Goal: Task Accomplishment & Management: Manage account settings

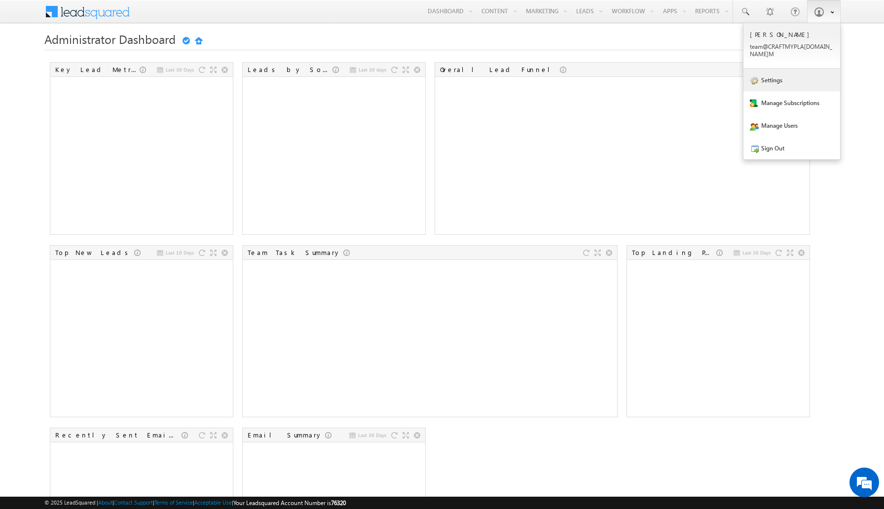
click at [800, 74] on link "Settings" at bounding box center [792, 80] width 97 height 23
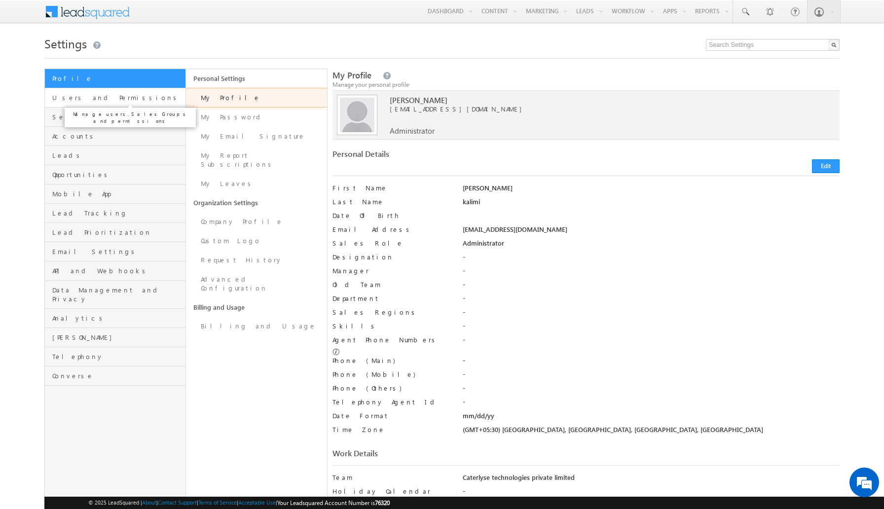
click at [117, 98] on span "Users and Permissions" at bounding box center [117, 97] width 131 height 9
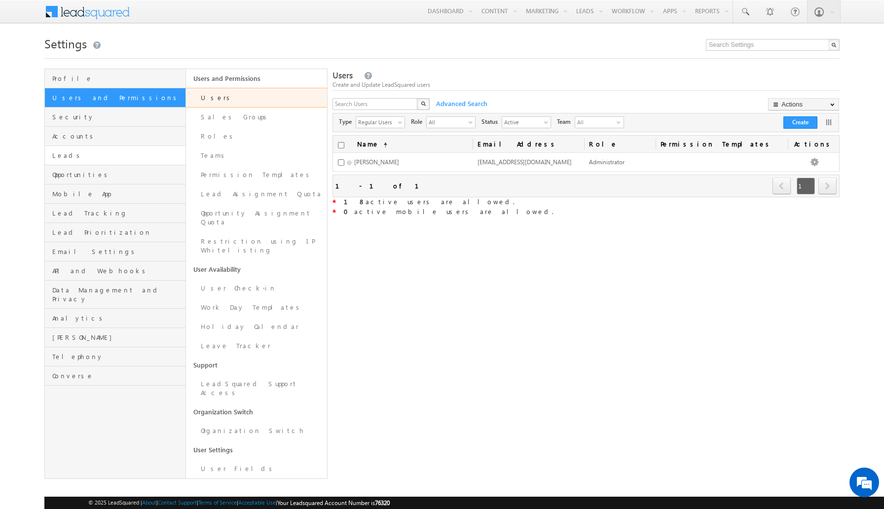
click at [91, 156] on span "Leads" at bounding box center [117, 155] width 131 height 9
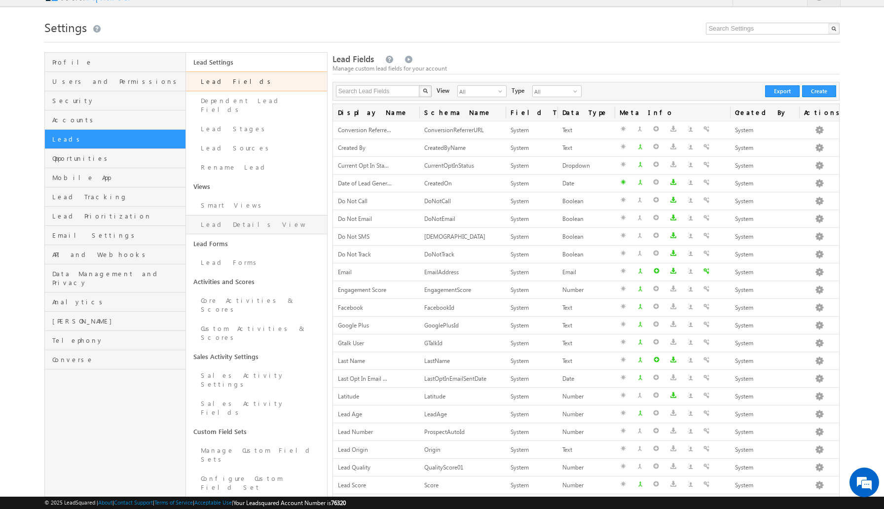
scroll to position [13, 0]
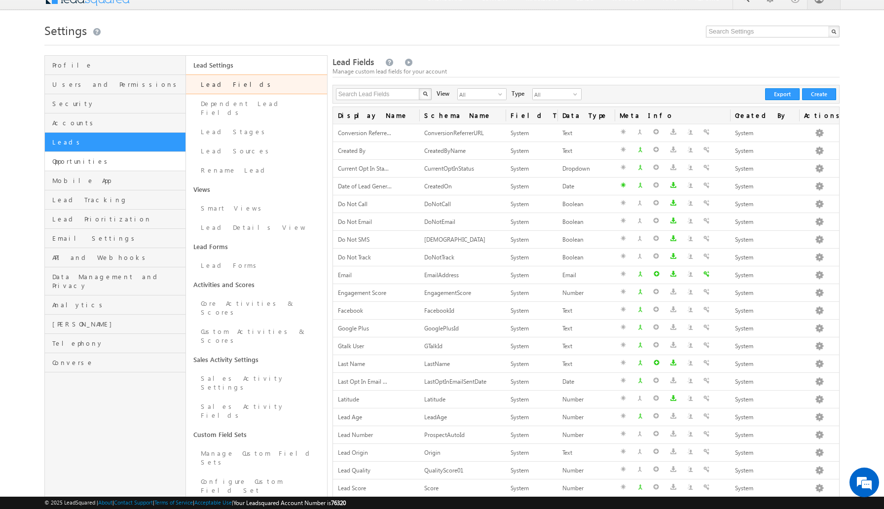
click at [128, 167] on link "Opportunities" at bounding box center [115, 161] width 141 height 19
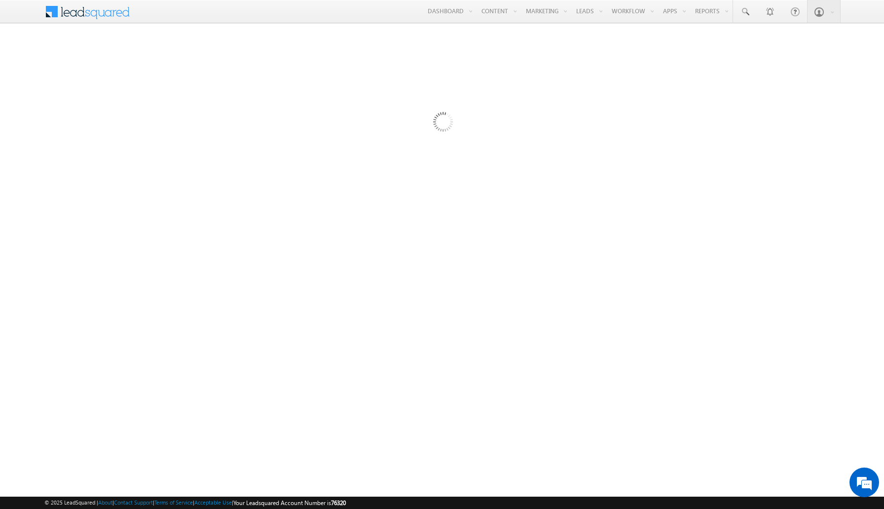
scroll to position [0, 0]
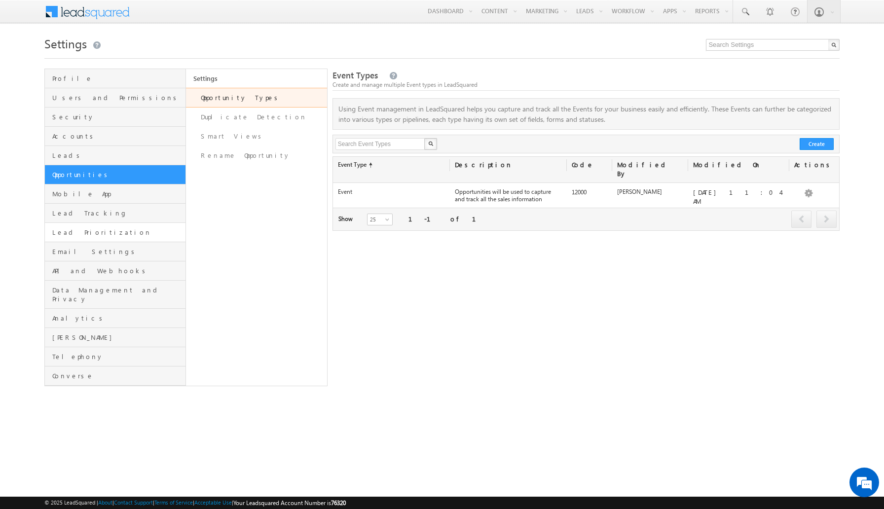
click at [111, 236] on span "Lead Prioritization" at bounding box center [117, 232] width 131 height 9
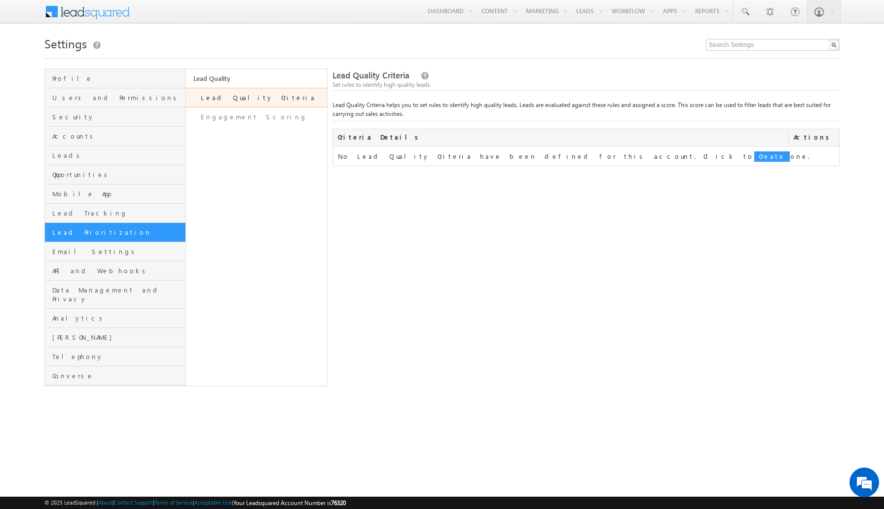
click at [272, 95] on link "Lead Quality Criteria" at bounding box center [256, 98] width 141 height 20
click at [266, 112] on link "Engagement Scoring" at bounding box center [256, 117] width 141 height 19
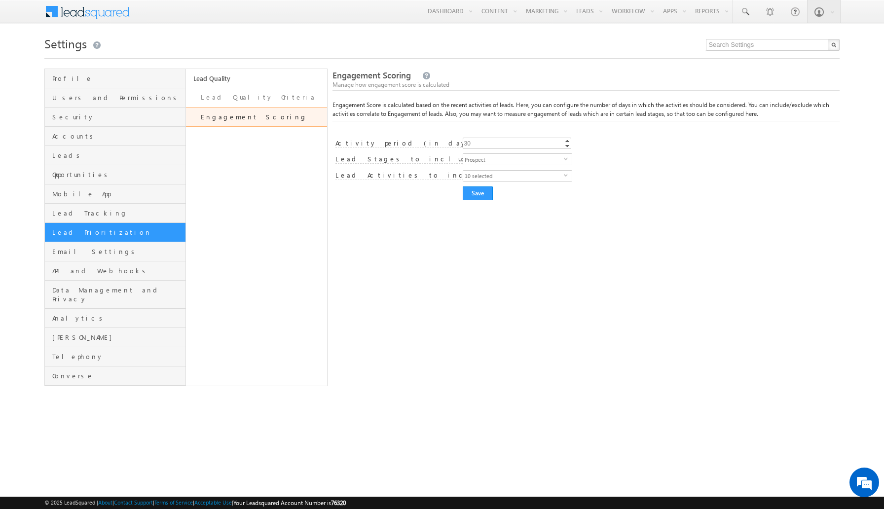
click at [485, 179] on span "10 selected" at bounding box center [513, 176] width 101 height 11
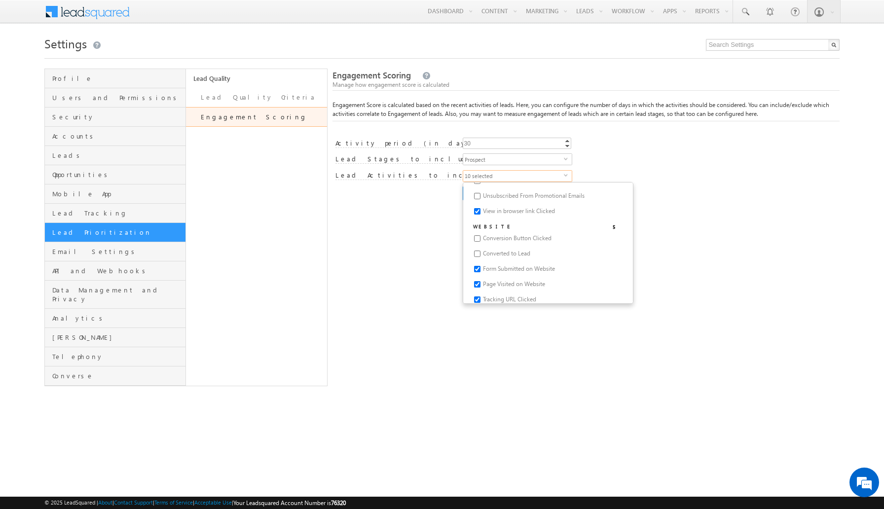
click at [707, 143] on div "30 30 Increment Decrement Required field. Enter valid number. Maximum limit of …" at bounding box center [651, 145] width 377 height 14
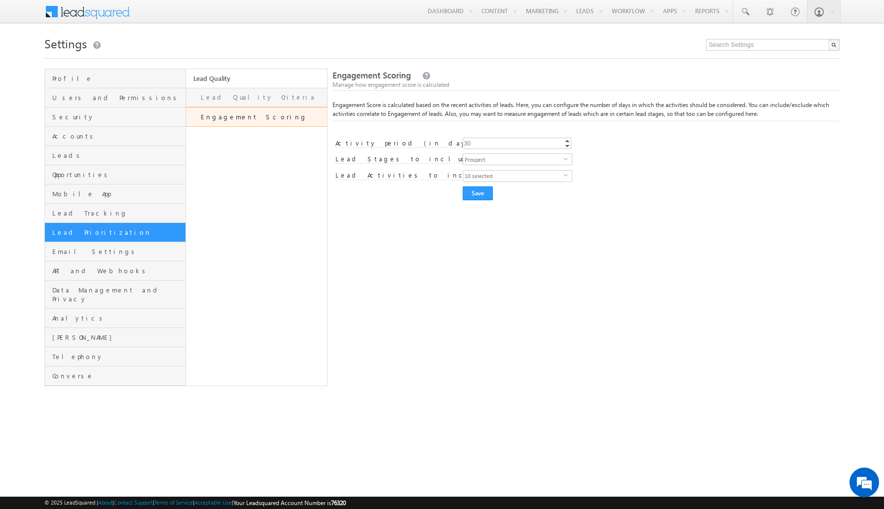
click at [277, 99] on link "Lead Quality Criteria" at bounding box center [256, 97] width 141 height 19
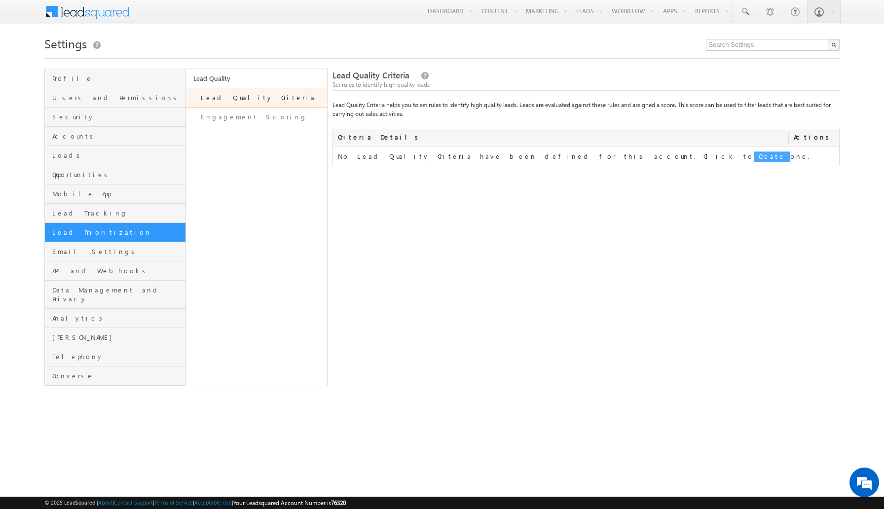
click at [754, 156] on link "Create" at bounding box center [772, 156] width 37 height 11
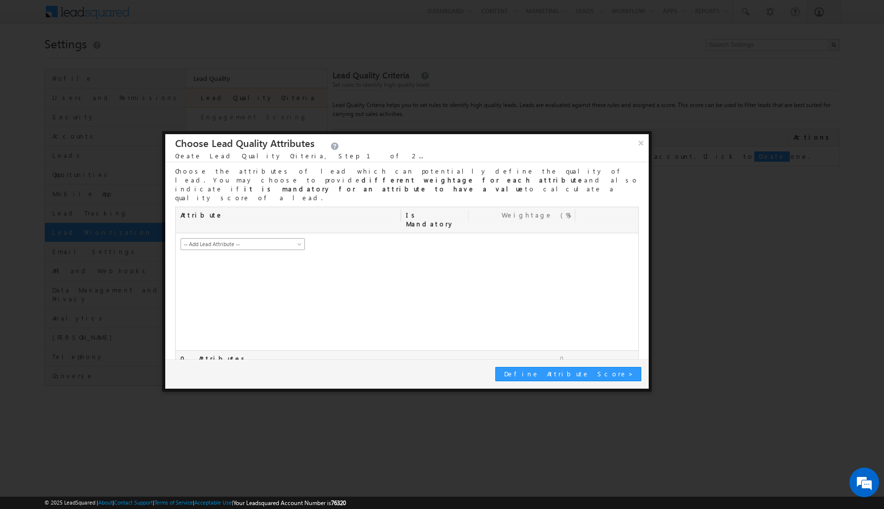
click at [246, 238] on link "-- Add Lead Attribute --" at bounding box center [243, 244] width 124 height 12
click at [248, 240] on span "-- Add Lead Attribute --" at bounding box center [236, 244] width 110 height 9
click at [237, 279] on link "Guest Count" at bounding box center [242, 283] width 123 height 9
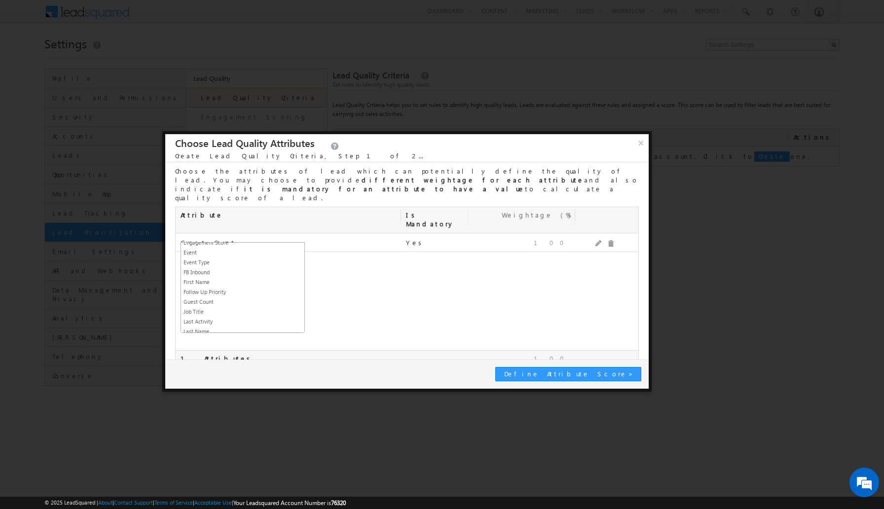
scroll to position [0, 0]
click at [277, 259] on span "-- Add Lead Attribute --" at bounding box center [236, 263] width 110 height 9
click at [642, 146] on button "×" at bounding box center [641, 142] width 16 height 17
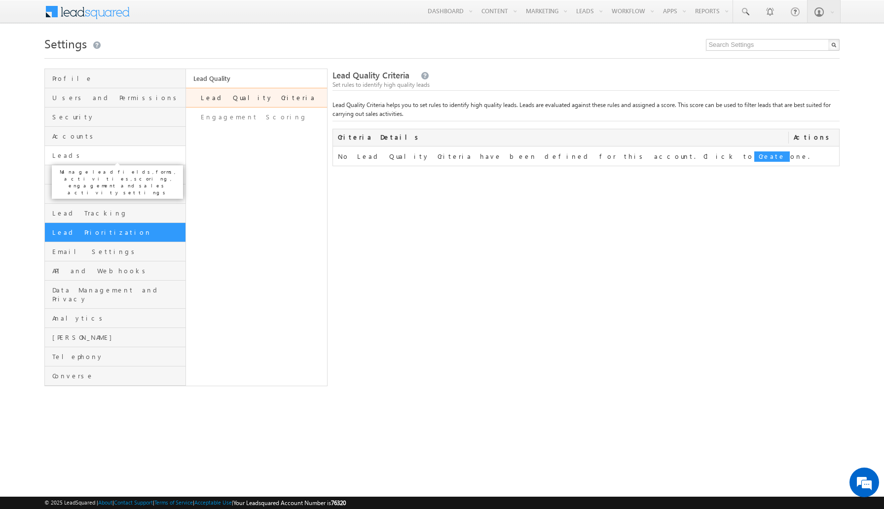
click at [123, 157] on span "Leads" at bounding box center [117, 155] width 131 height 9
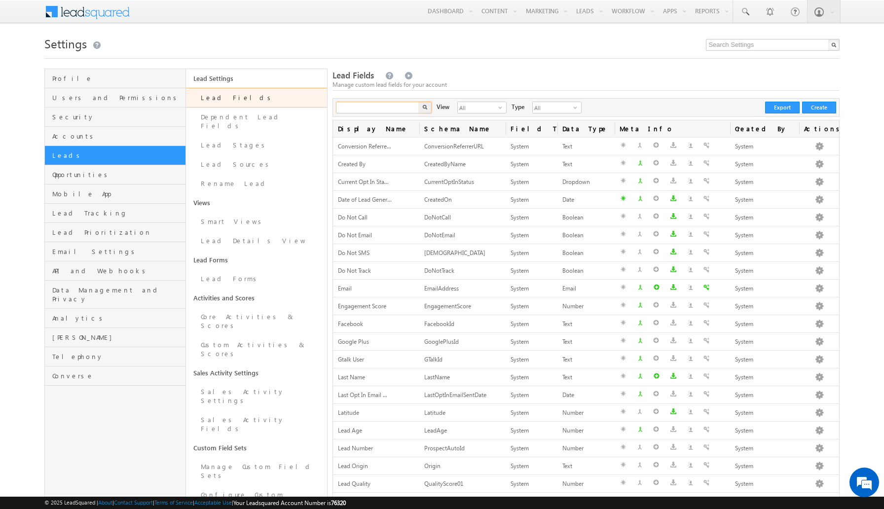
click at [397, 112] on input "text" at bounding box center [378, 108] width 84 height 12
type input "score"
click at [419, 102] on button "button" at bounding box center [425, 108] width 13 height 12
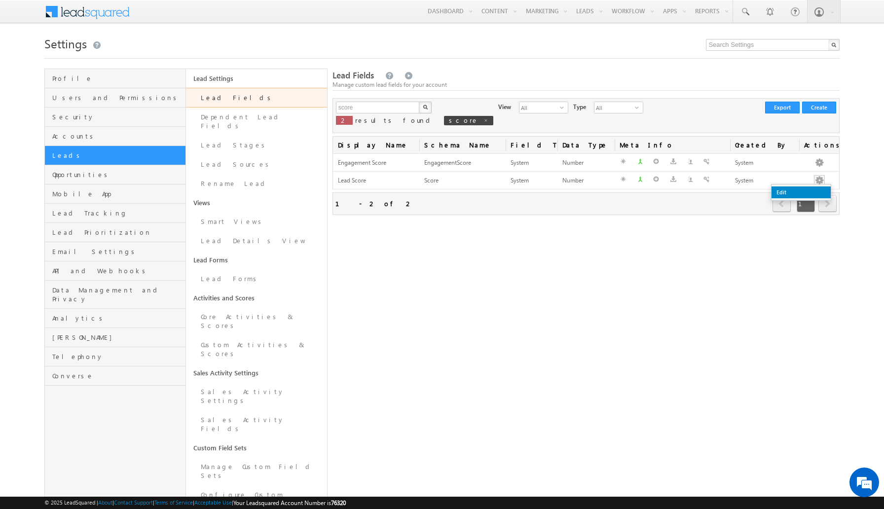
click at [795, 188] on link "Edit" at bounding box center [801, 192] width 59 height 12
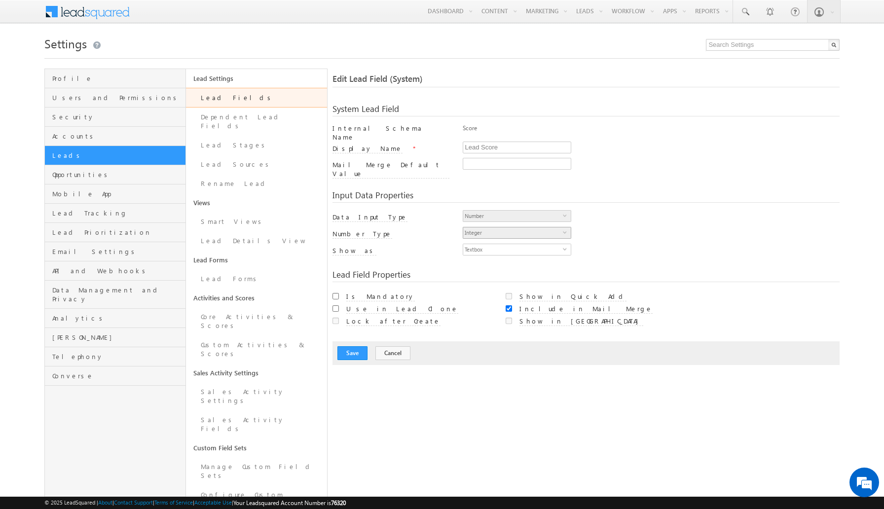
click at [486, 227] on span "Integer" at bounding box center [513, 232] width 100 height 11
click at [445, 304] on div "Use in Lead Clone" at bounding box center [419, 309] width 147 height 10
click at [265, 335] on link "Custom Activities & Scores" at bounding box center [256, 349] width 141 height 28
